Goal: Task Accomplishment & Management: Use online tool/utility

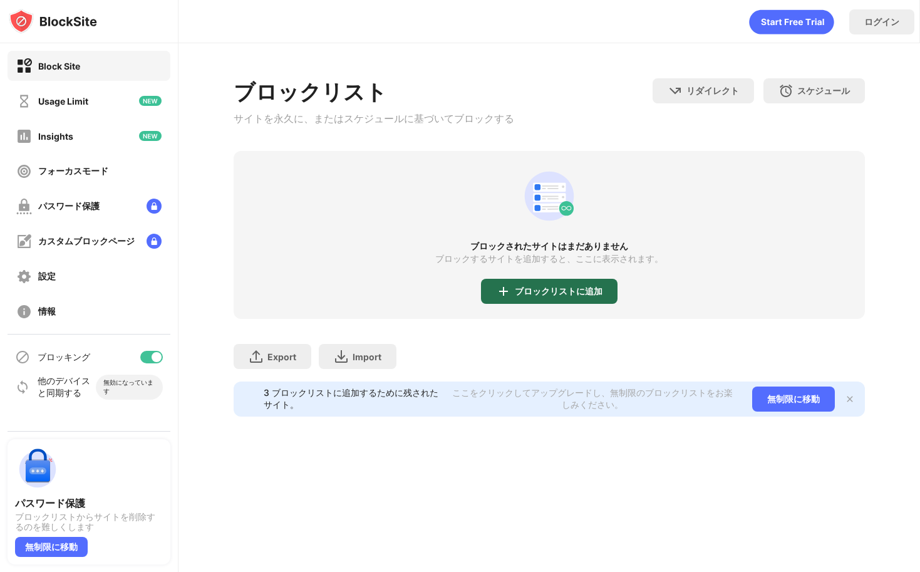
click at [546, 296] on div "ブロックリストに追加" at bounding box center [559, 291] width 88 height 10
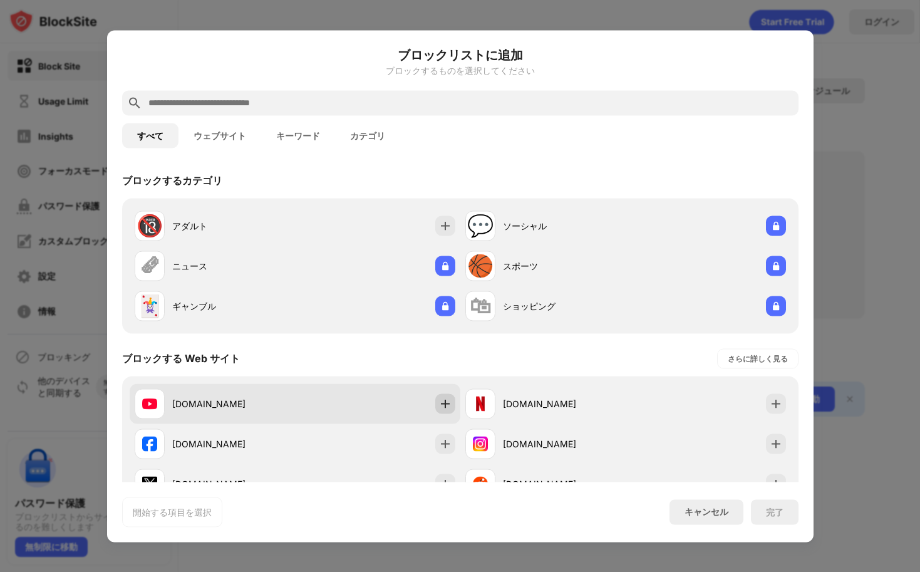
click at [441, 410] on div at bounding box center [445, 403] width 20 height 20
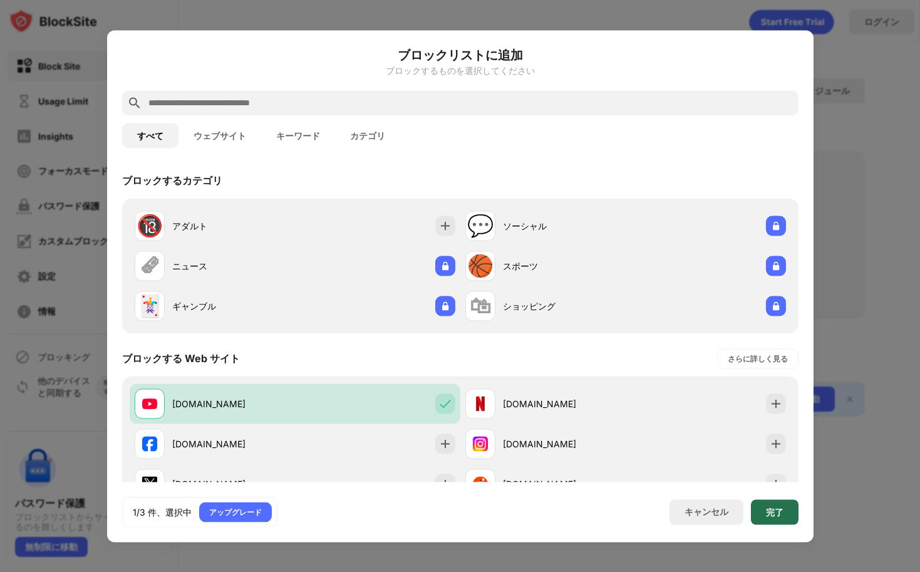
click at [779, 513] on div "完了" at bounding box center [775, 512] width 18 height 10
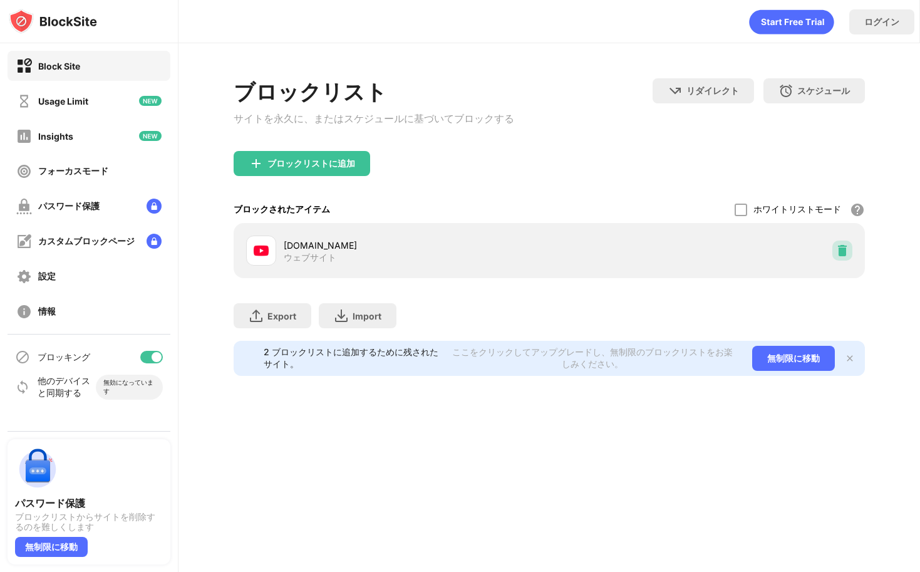
click at [841, 252] on img at bounding box center [842, 250] width 13 height 13
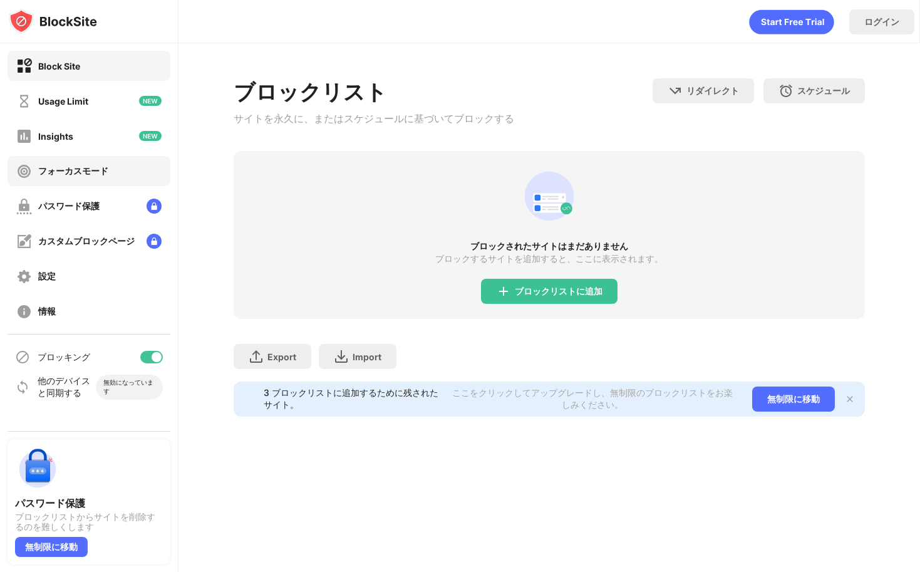
click at [106, 175] on div "フォーカスモード" at bounding box center [73, 171] width 70 height 12
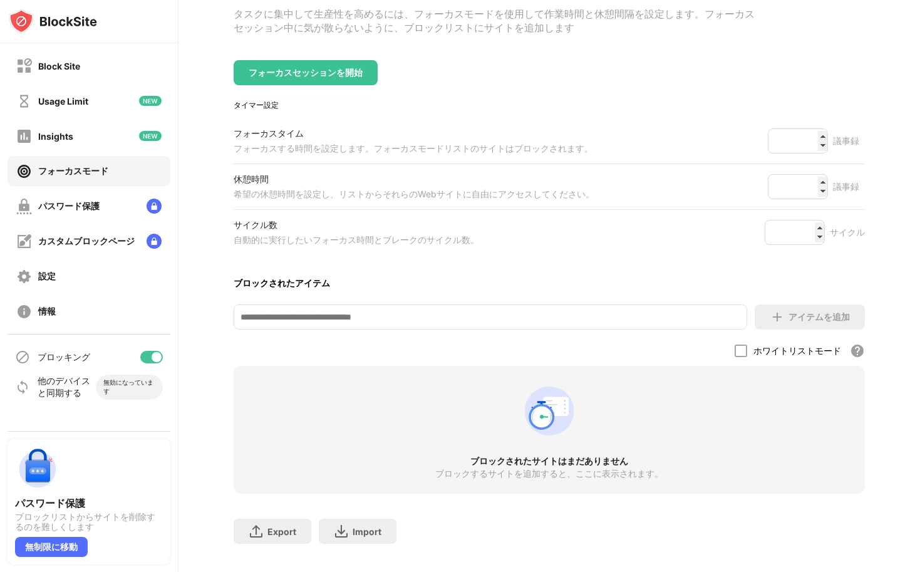
scroll to position [141, 0]
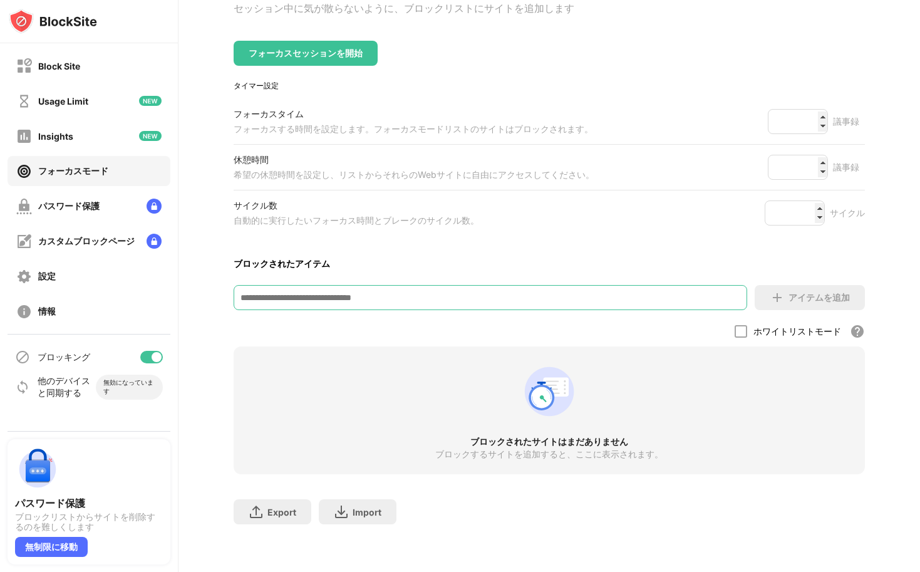
click at [621, 289] on input at bounding box center [491, 297] width 514 height 25
type input "**********"
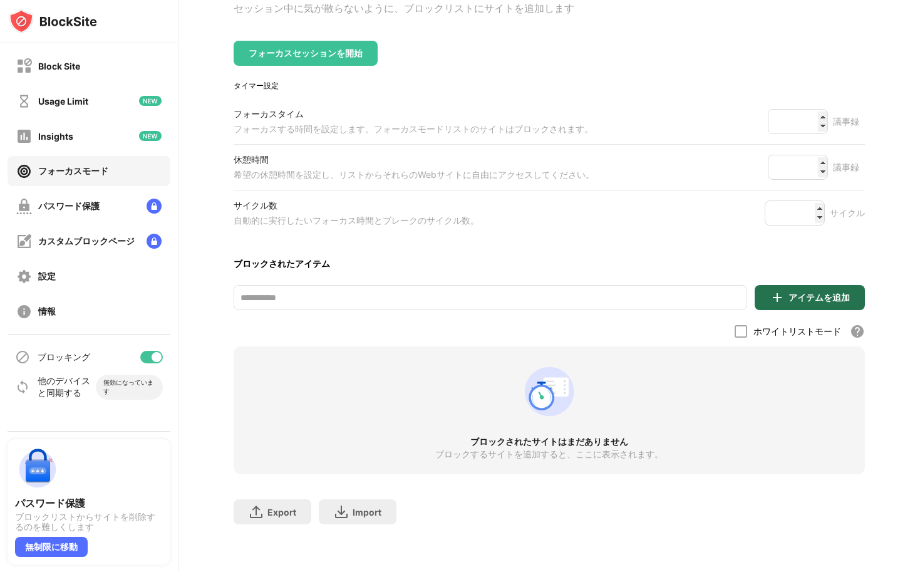
click at [818, 285] on div "アイテムを追加" at bounding box center [810, 297] width 110 height 25
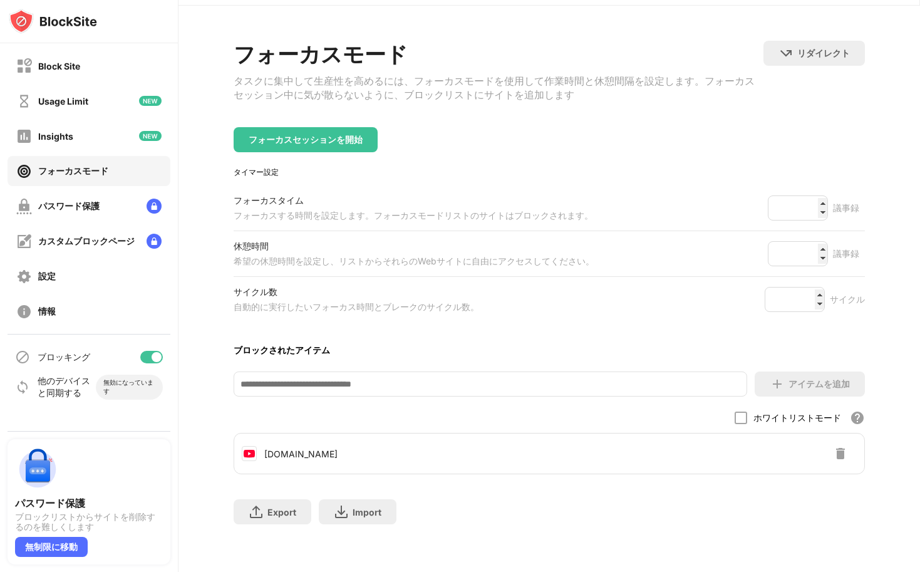
click at [826, 146] on div "フォーカスモード タスクに集中して生産性を高めるには、フォーカスモードを使用して作業時間と休憩間隔を設定します。フォーカスセッション中に気が散らないように、ブ…" at bounding box center [549, 289] width 631 height 496
